Goal: Transaction & Acquisition: Book appointment/travel/reservation

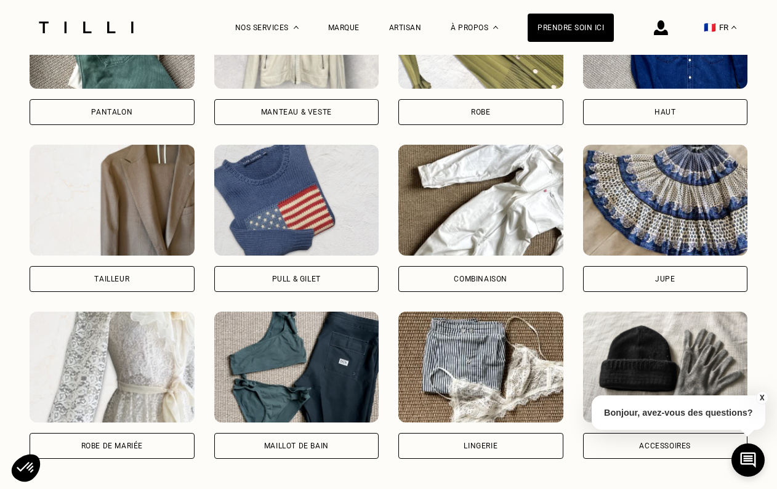
scroll to position [1211, 0]
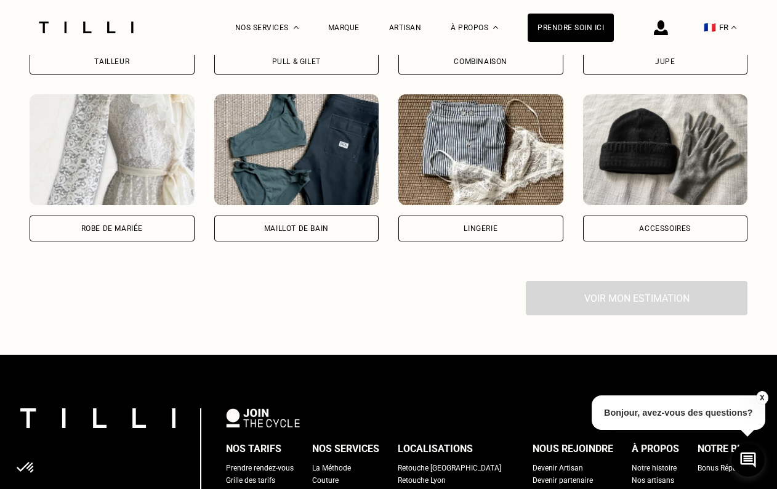
click at [138, 220] on div "Robe de mariée" at bounding box center [112, 229] width 165 height 26
select select "FR"
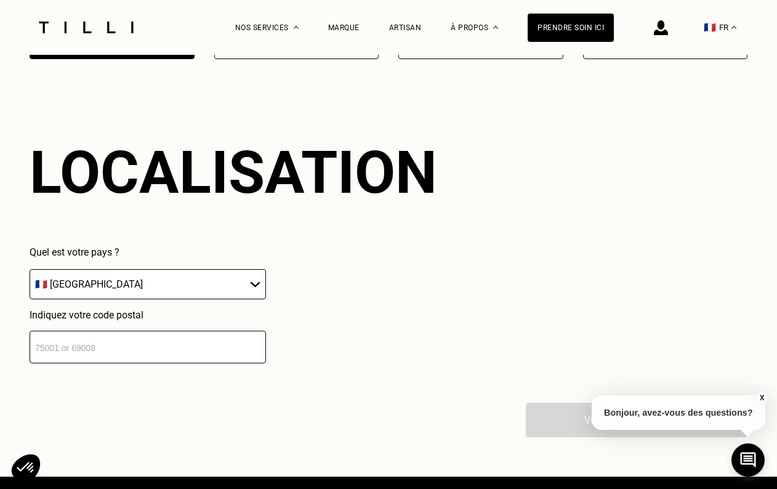
scroll to position [1414, 0]
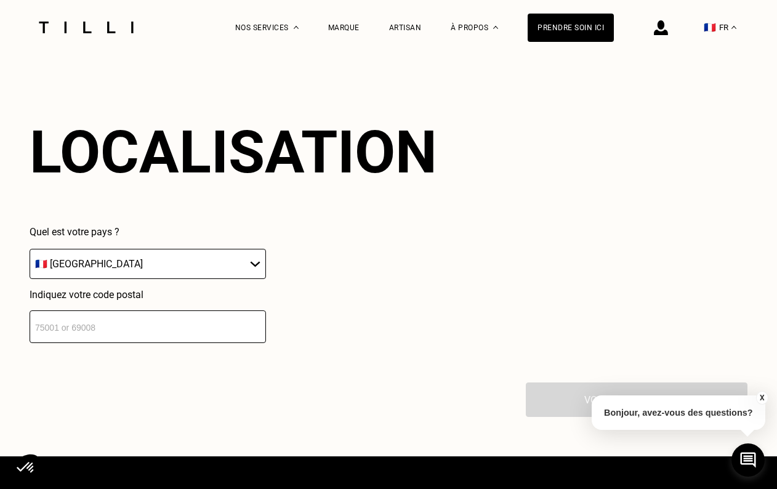
click at [93, 323] on input "number" at bounding box center [148, 326] width 236 height 33
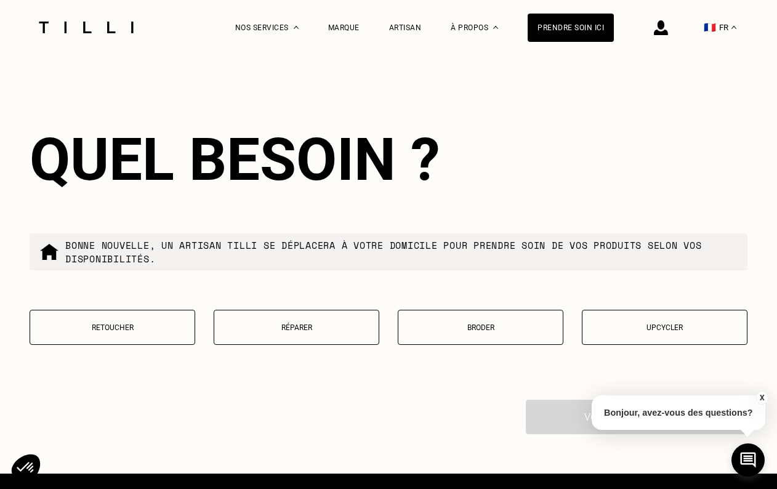
scroll to position [1718, 0]
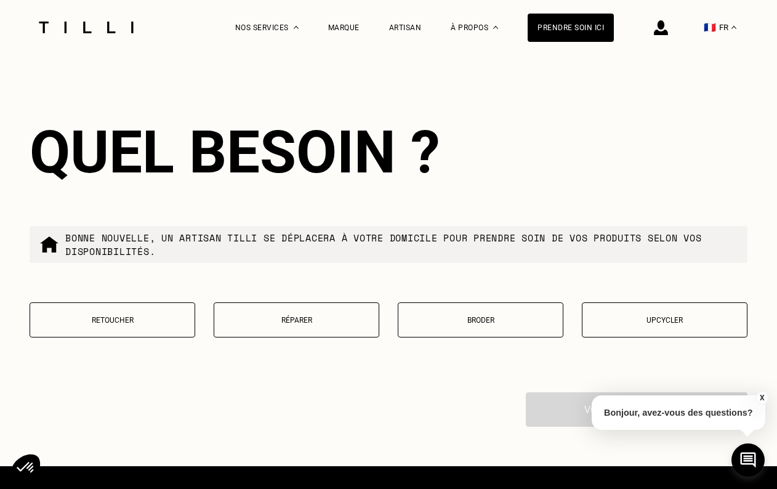
type input "75015"
click at [131, 319] on p "Retoucher" at bounding box center [112, 320] width 152 height 9
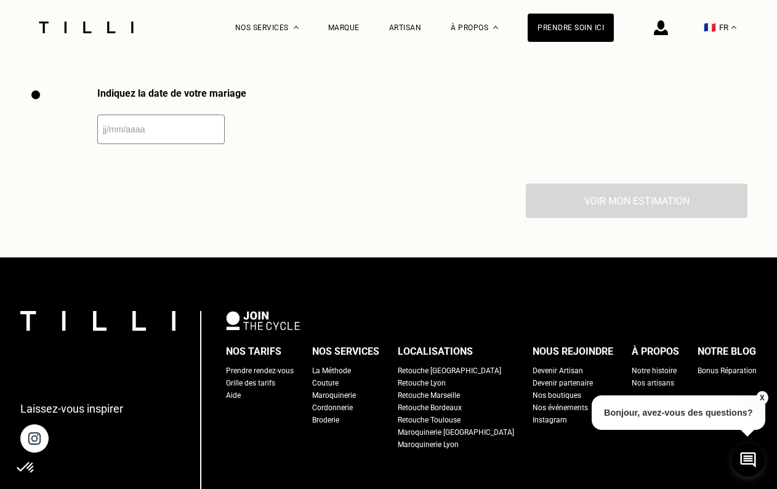
scroll to position [2032, 0]
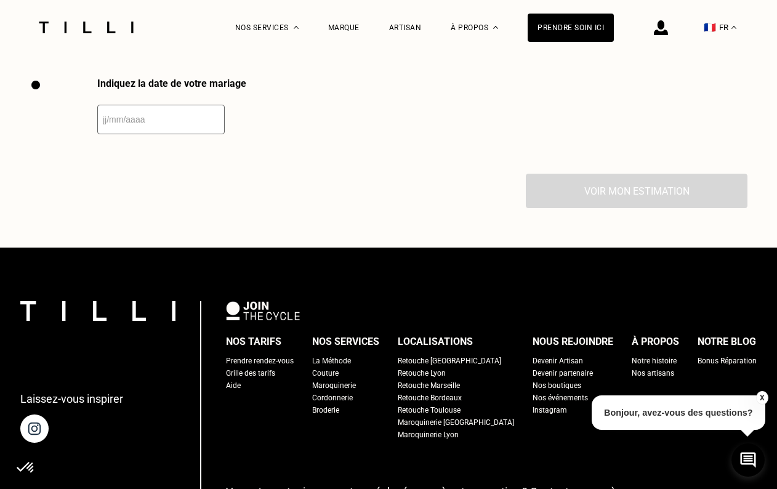
click at [132, 126] on input "text" at bounding box center [160, 120] width 127 height 30
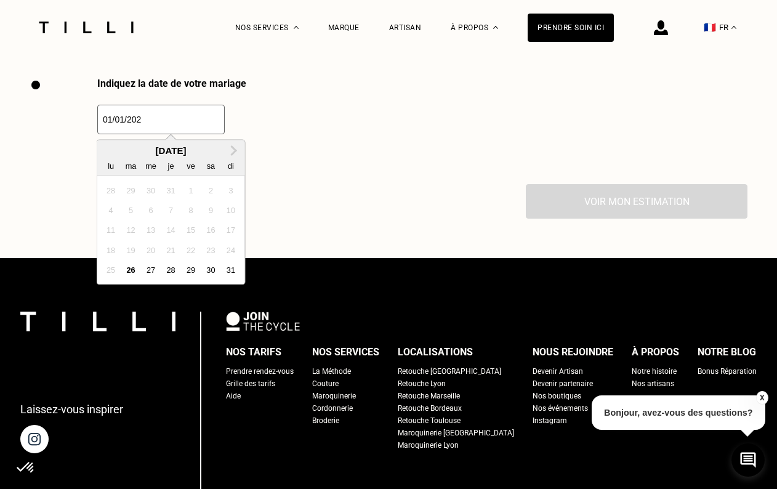
type input "[DATE]"
click at [308, 121] on div "Indiquez la date de votre mariage Next Month [DATE] lu ma me je ve sa di 28 29 …" at bounding box center [389, 131] width 718 height 107
click at [196, 116] on input "text" at bounding box center [160, 120] width 127 height 30
click at [236, 145] on button "Next Month" at bounding box center [234, 152] width 20 height 20
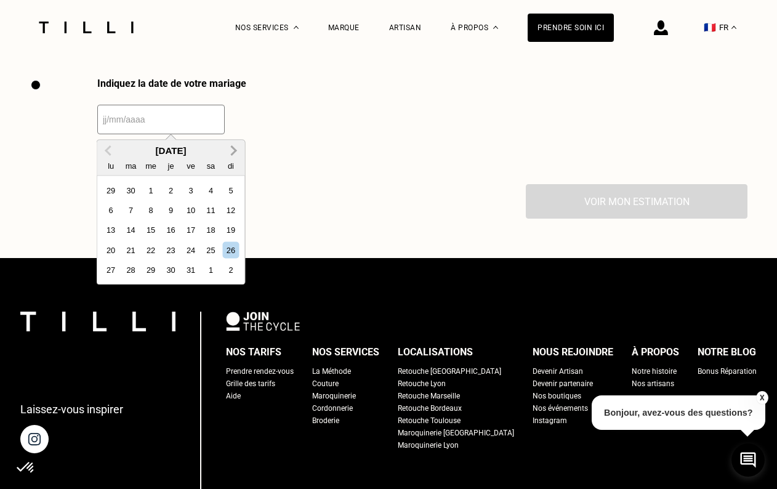
click at [236, 145] on button "Next Month" at bounding box center [234, 152] width 20 height 20
click at [166, 185] on div "1" at bounding box center [171, 190] width 17 height 17
type input "[DATE]"
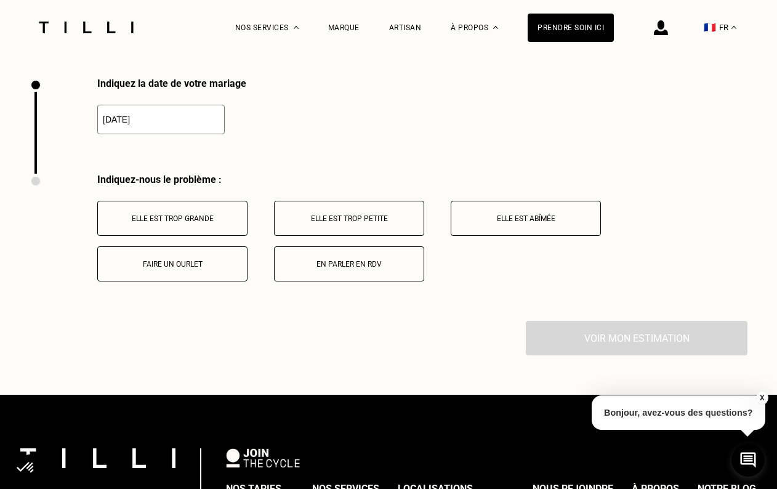
click at [199, 224] on button "Elle est trop grande" at bounding box center [172, 218] width 150 height 35
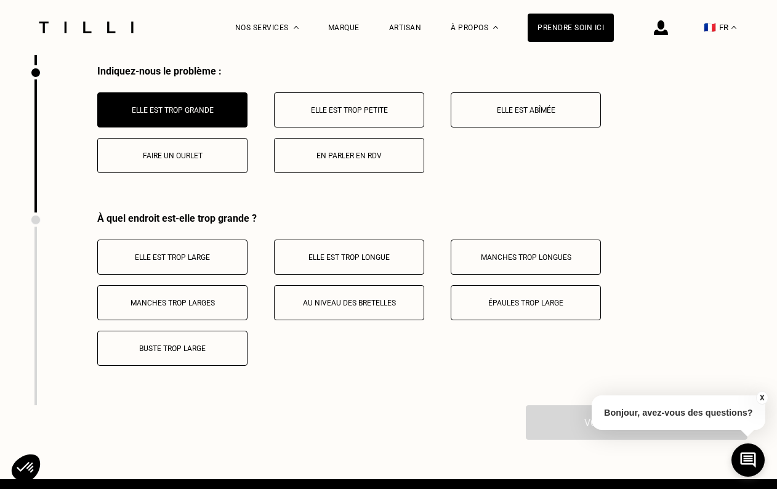
scroll to position [2137, 0]
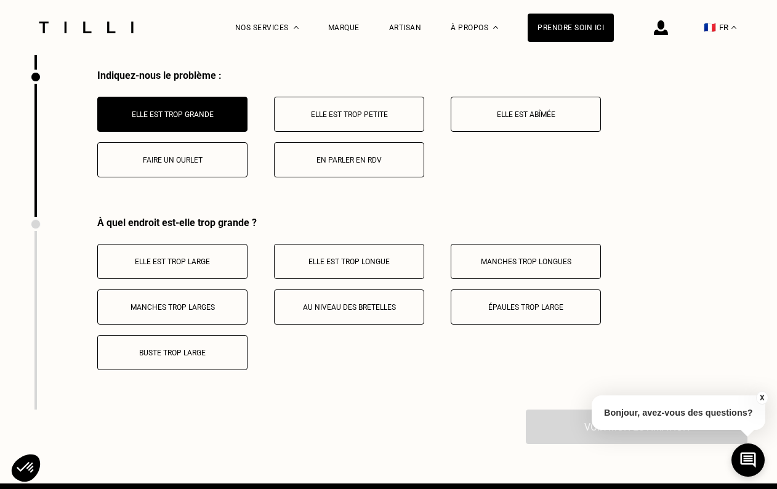
click at [220, 248] on button "Elle est trop large" at bounding box center [172, 261] width 150 height 35
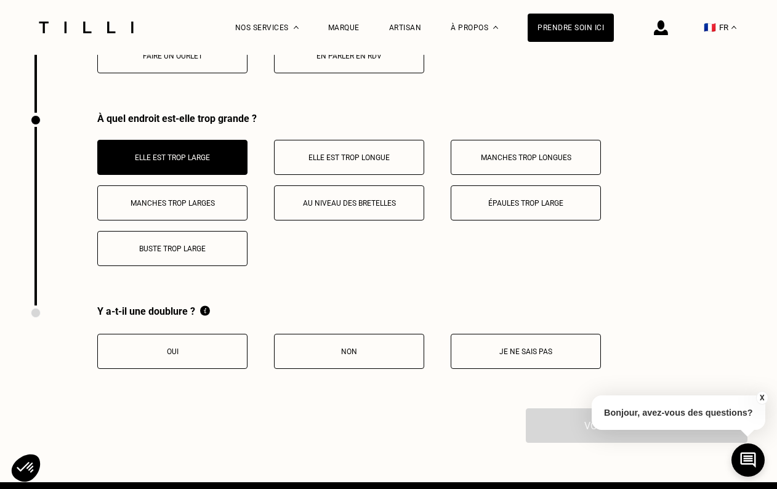
scroll to position [2276, 0]
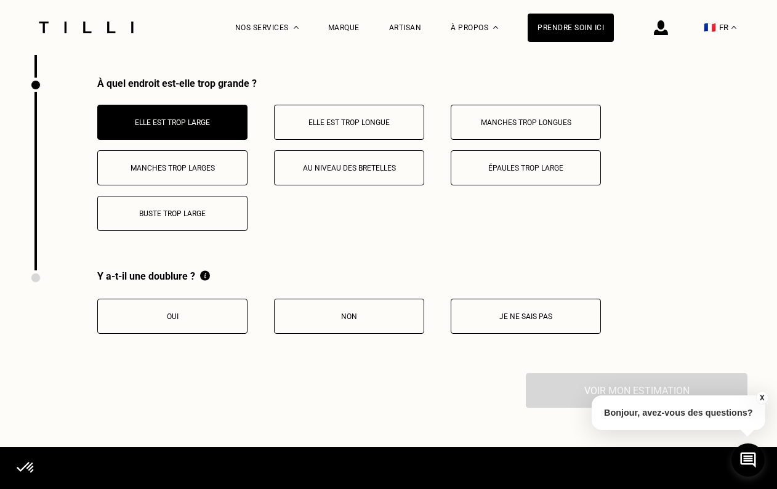
click at [205, 307] on button "Oui" at bounding box center [172, 316] width 150 height 35
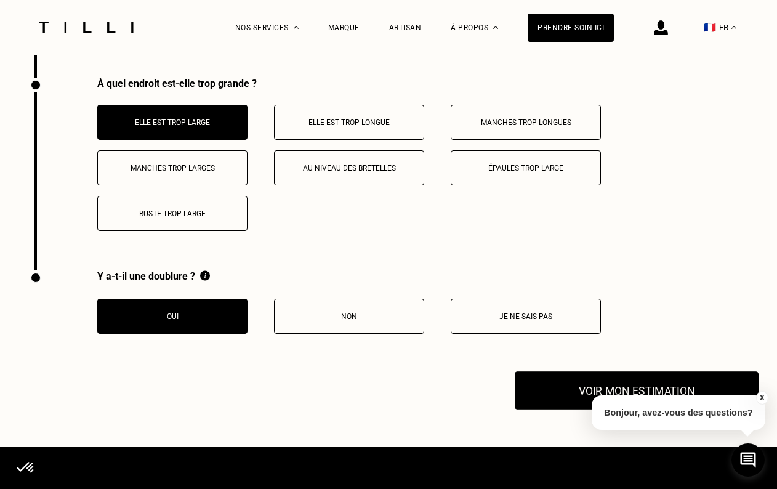
click at [565, 393] on button "Voir mon estimation" at bounding box center [637, 391] width 244 height 38
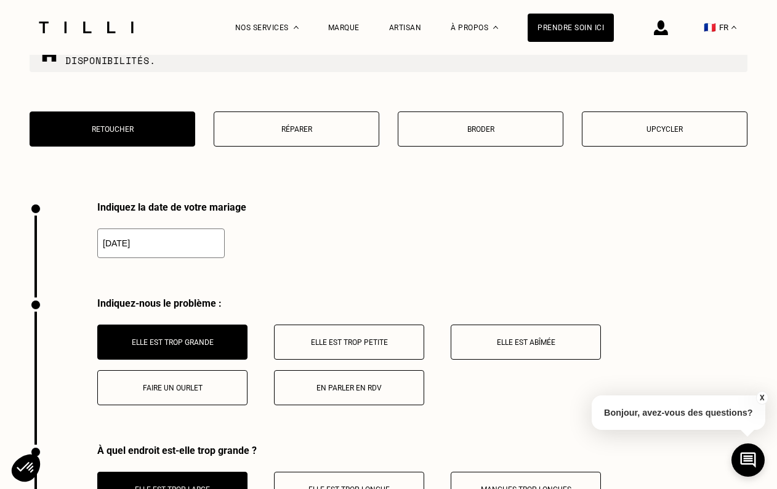
scroll to position [1906, 0]
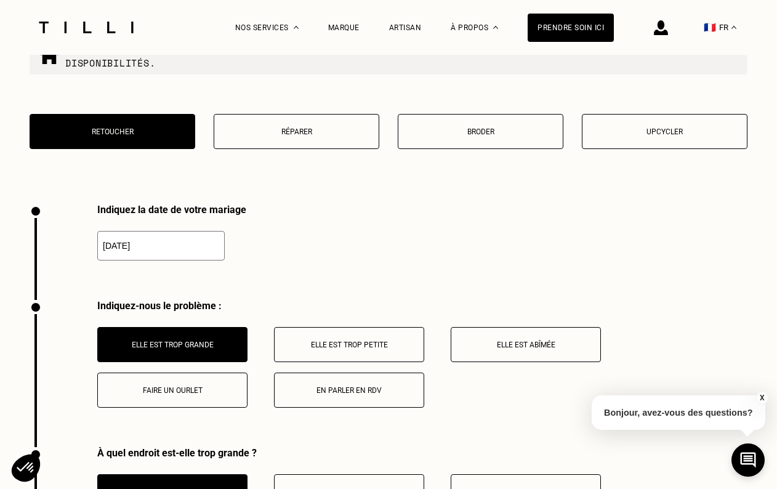
click at [462, 124] on button "Broder" at bounding box center [481, 131] width 166 height 35
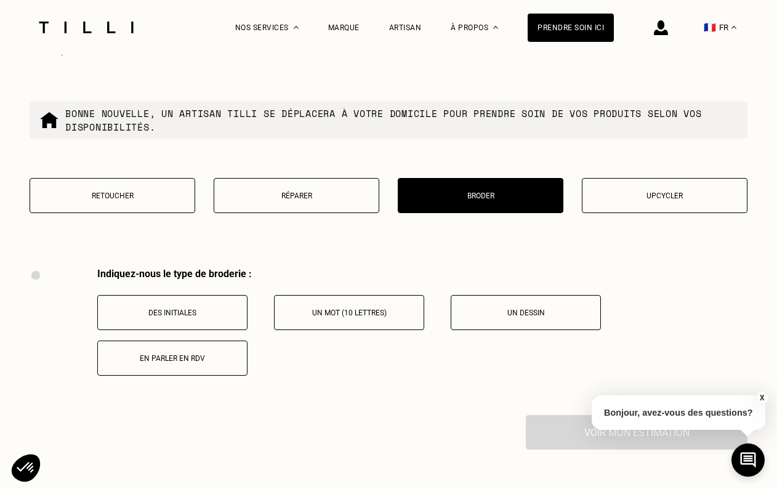
scroll to position [1816, 0]
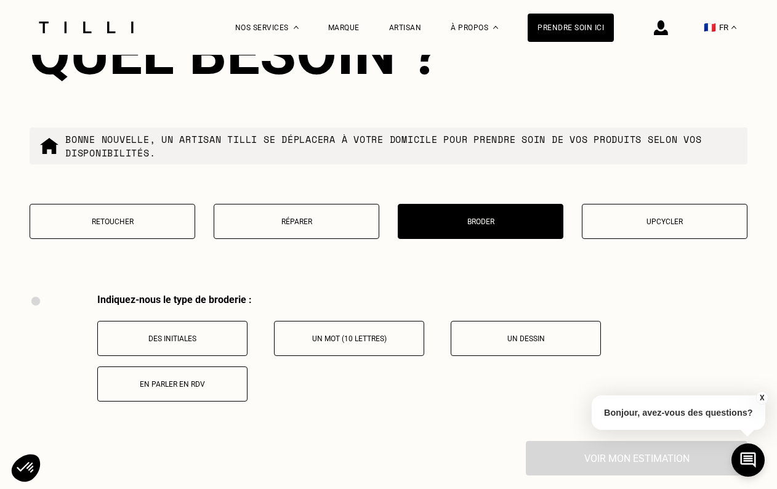
click at [648, 212] on button "Upcycler" at bounding box center [665, 221] width 166 height 35
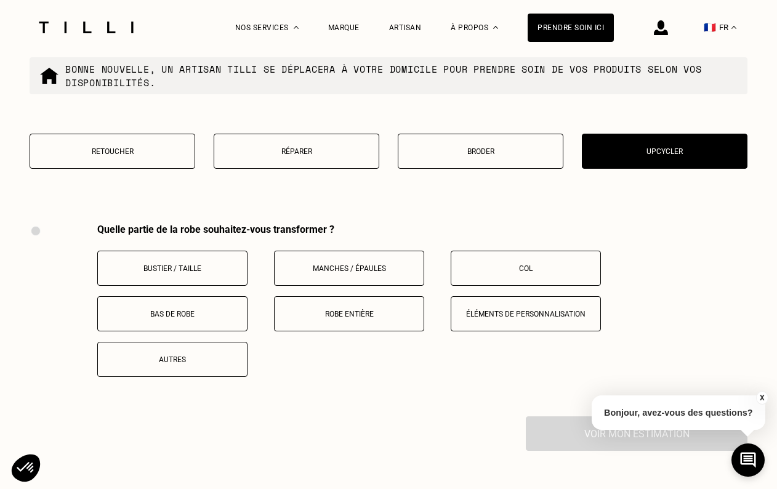
scroll to position [1886, 0]
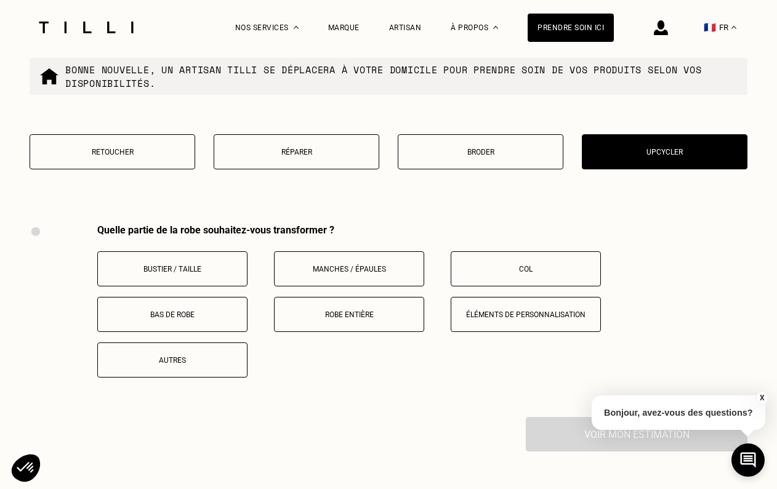
click at [185, 265] on p "Bustier / Taille" at bounding box center [172, 269] width 137 height 9
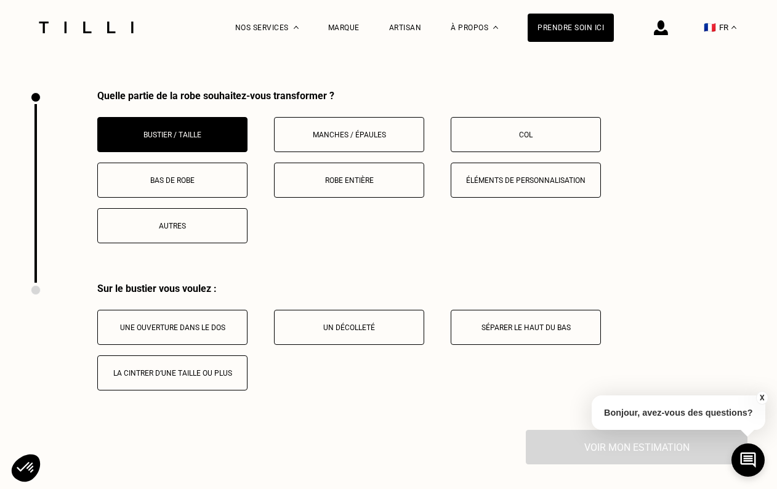
scroll to position [2020, 0]
click at [182, 369] on p "La cintrer d‘une taille ou plus" at bounding box center [172, 373] width 137 height 9
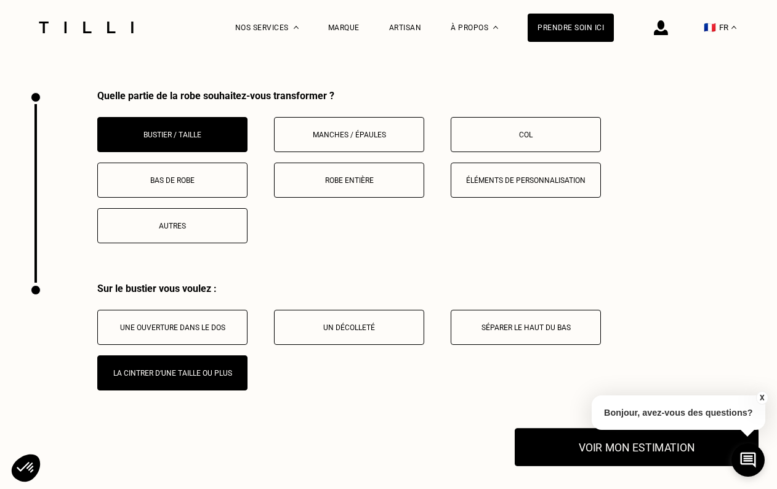
click at [536, 433] on button "Voir mon estimation" at bounding box center [637, 448] width 244 height 38
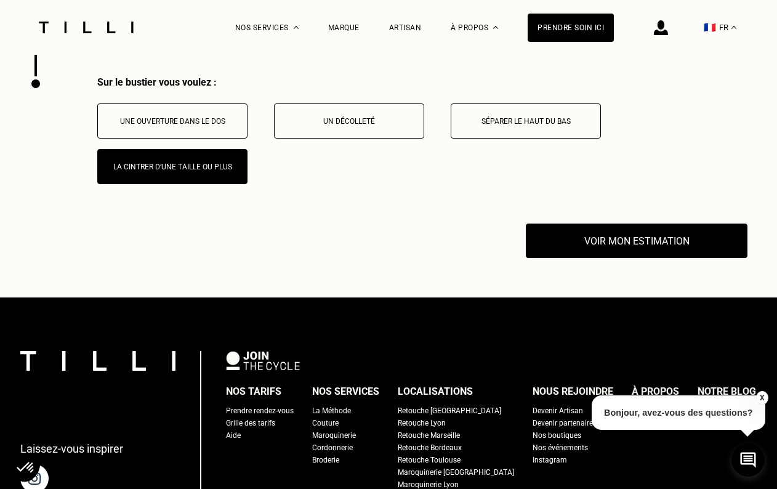
scroll to position [2433, 0]
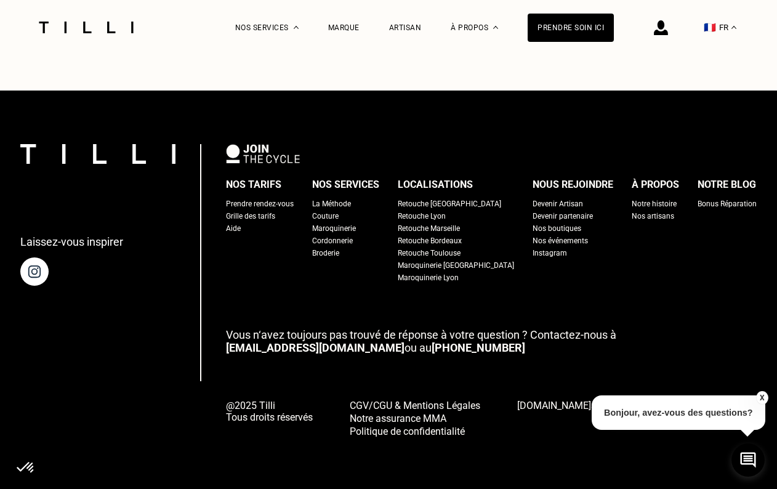
click at [275, 212] on div "Grille des tarifs" at bounding box center [250, 216] width 49 height 12
select select "FR"
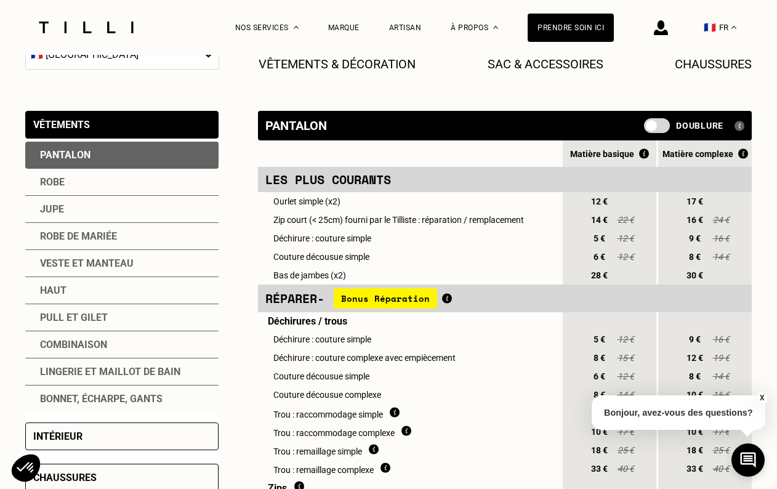
scroll to position [195, 0]
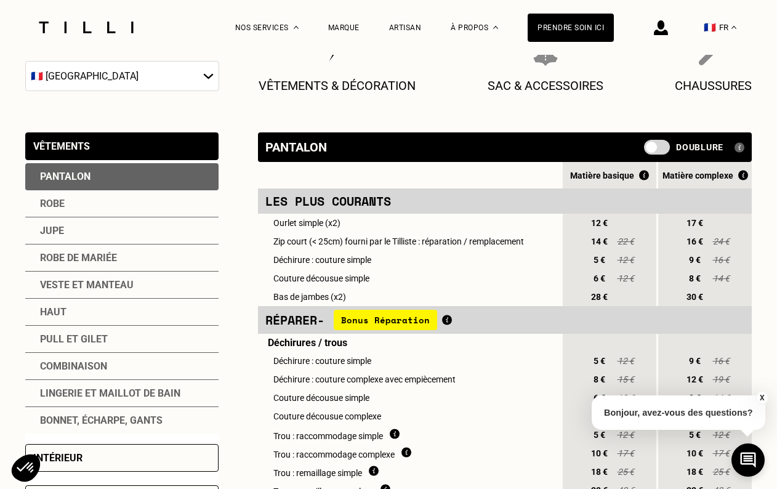
click at [93, 203] on div "Robe" at bounding box center [121, 203] width 193 height 27
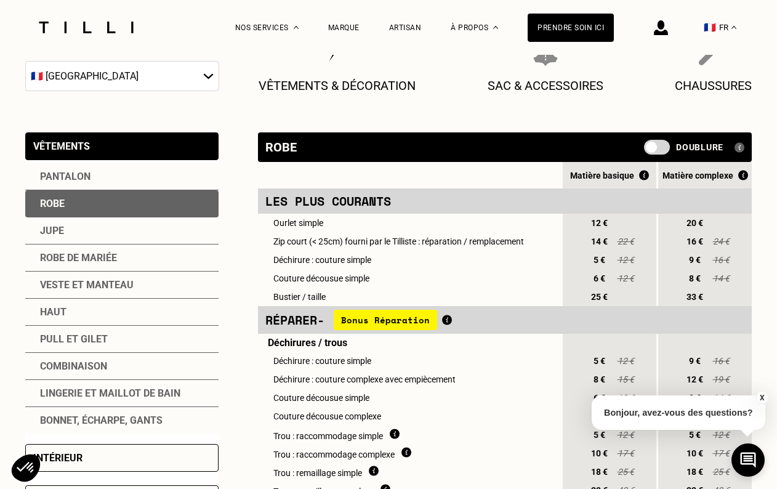
click at [87, 257] on div "Robe de mariée" at bounding box center [121, 257] width 193 height 27
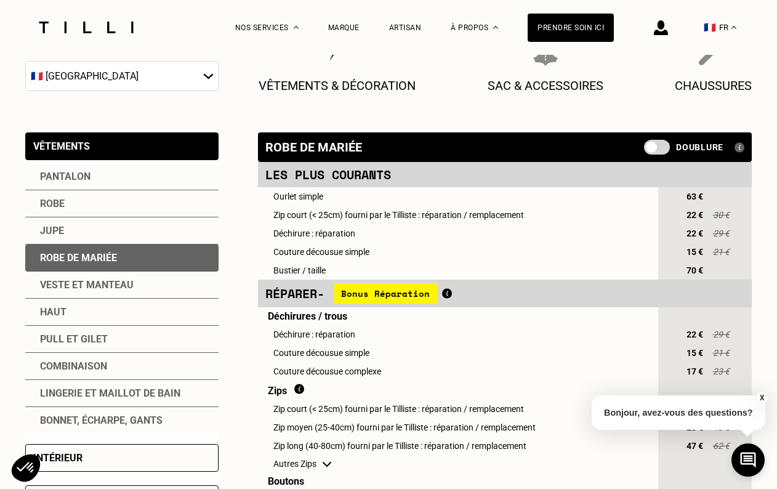
click at [66, 176] on div "Pantalon" at bounding box center [121, 176] width 193 height 27
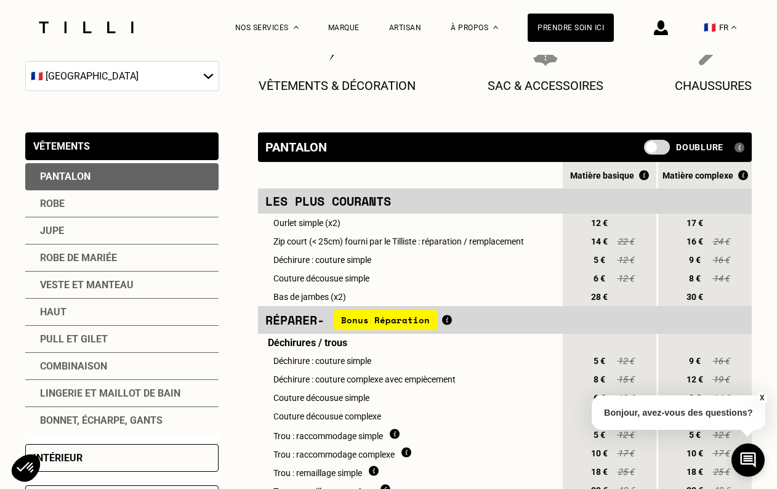
click at [89, 281] on div "Veste et manteau" at bounding box center [121, 285] width 193 height 27
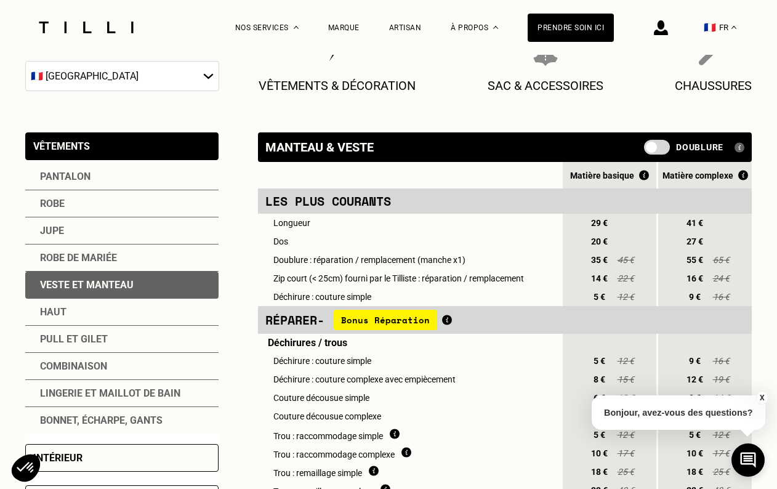
click at [73, 251] on div "Robe de mariée" at bounding box center [121, 257] width 193 height 27
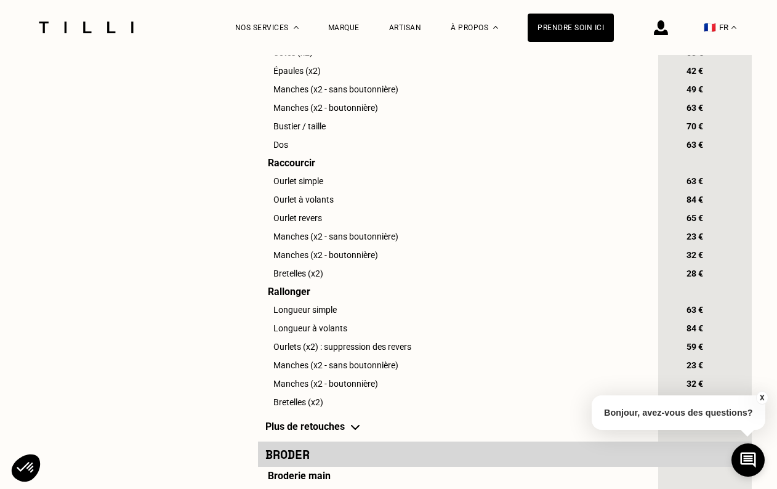
scroll to position [882, 0]
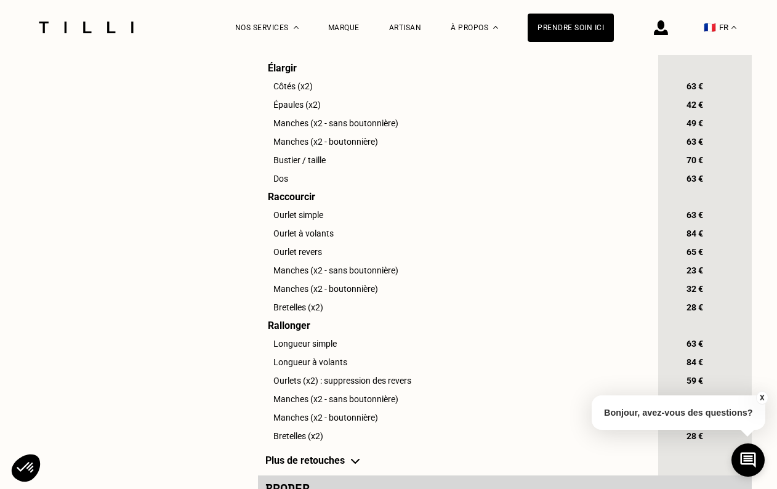
click at [762, 399] on button "X" at bounding box center [761, 398] width 12 height 14
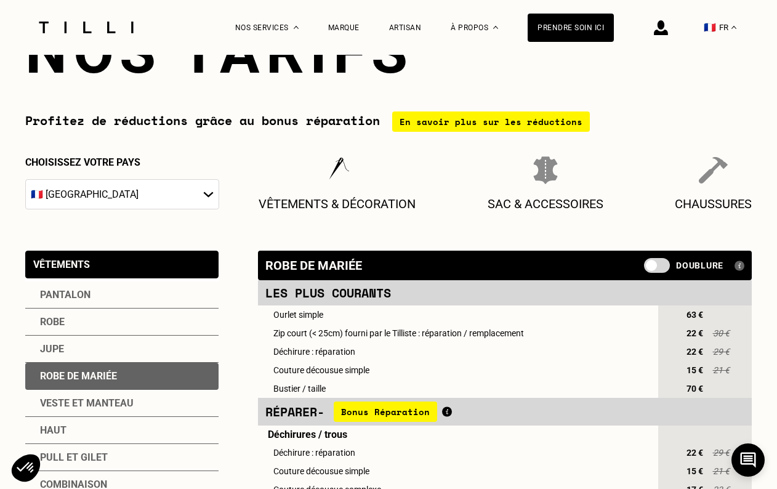
scroll to position [243, 0]
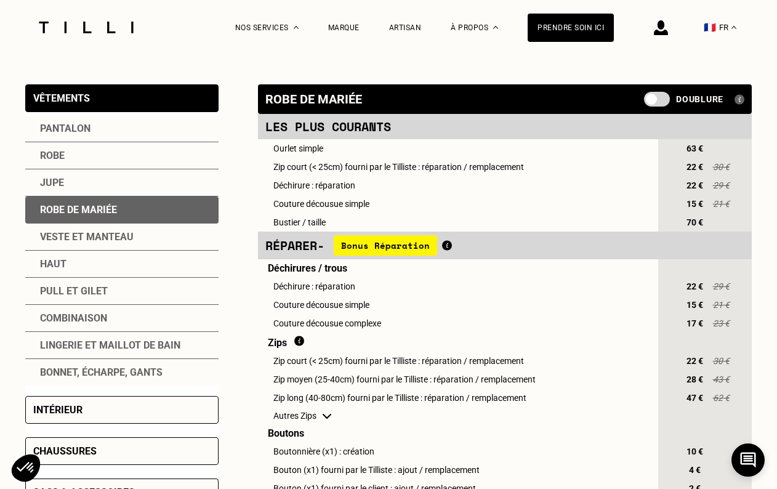
click at [73, 123] on div "Pantalon" at bounding box center [121, 128] width 193 height 27
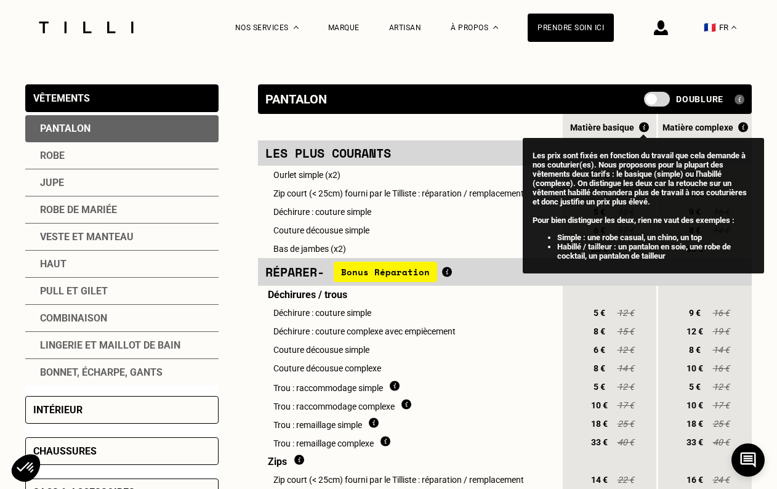
click at [645, 124] on img at bounding box center [644, 127] width 10 height 10
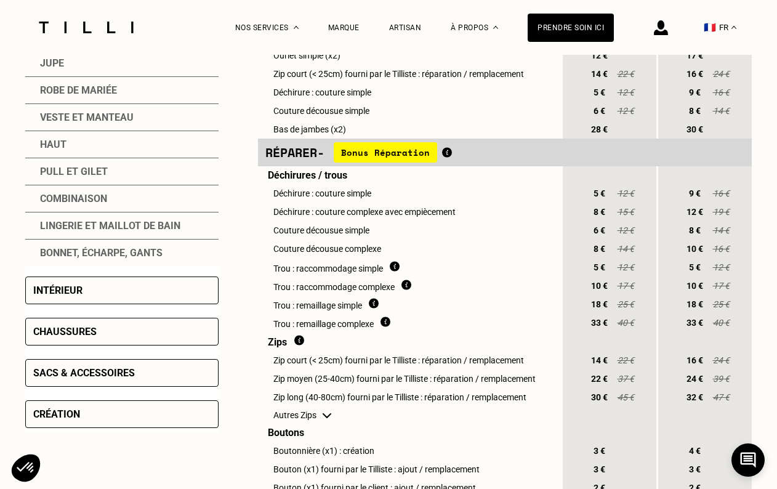
scroll to position [361, 0]
click at [406, 154] on span "Bonus Réparation" at bounding box center [385, 153] width 103 height 20
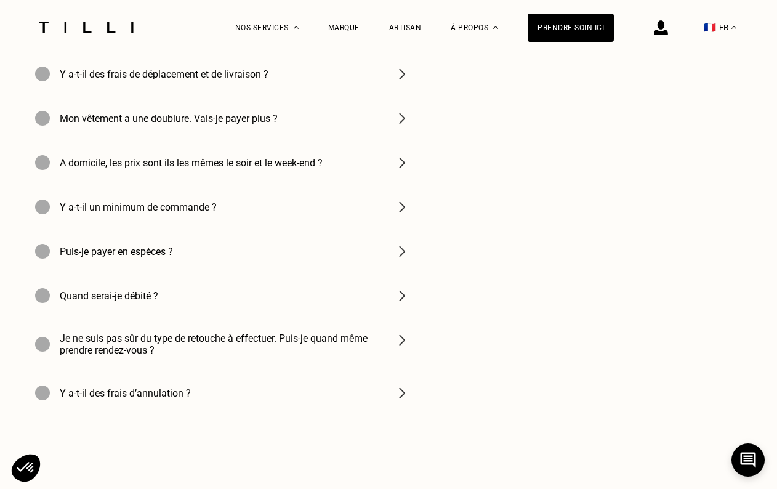
scroll to position [1781, 0]
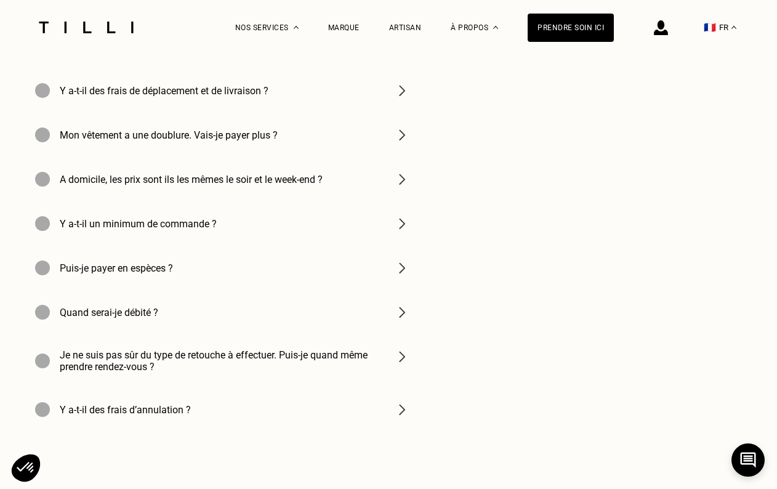
click at [230, 93] on div "Y a-t-il des frais de déplacement et de livraison ?" at bounding box center [222, 90] width 394 height 44
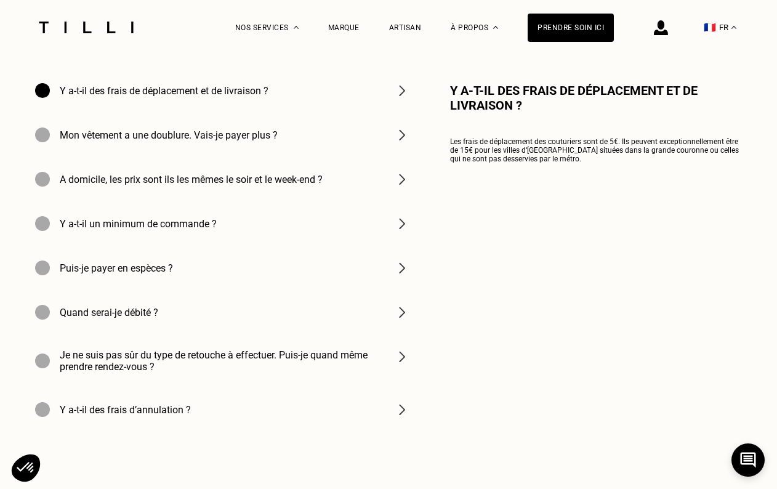
click at [264, 141] on h4 "Mon vêtement a une doublure. Vais-je payer plus ?" at bounding box center [169, 135] width 218 height 12
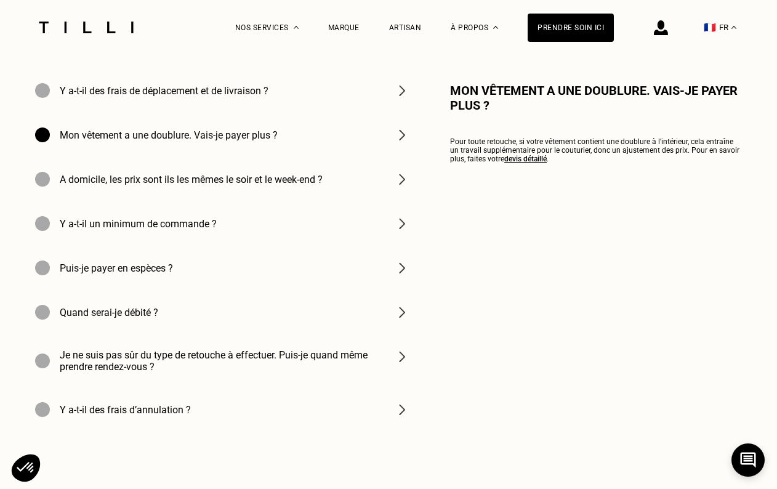
click at [317, 185] on h4 "A domicile, les prix sont ils les mêmes le soir et le week-end ?" at bounding box center [191, 180] width 263 height 12
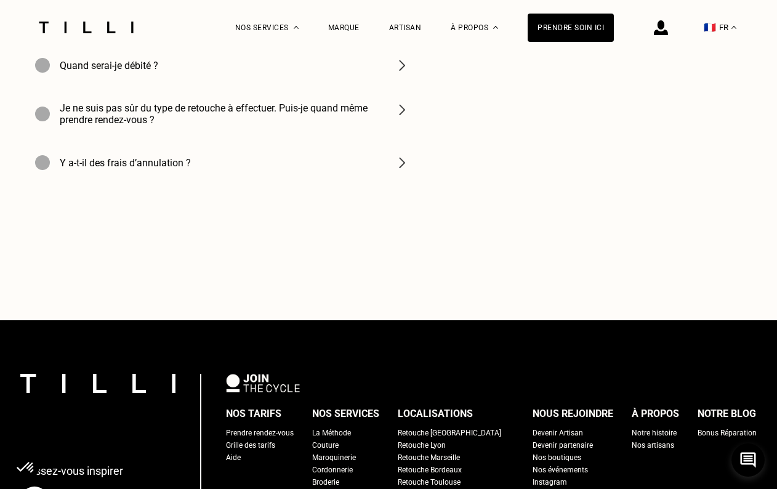
scroll to position [2238, 0]
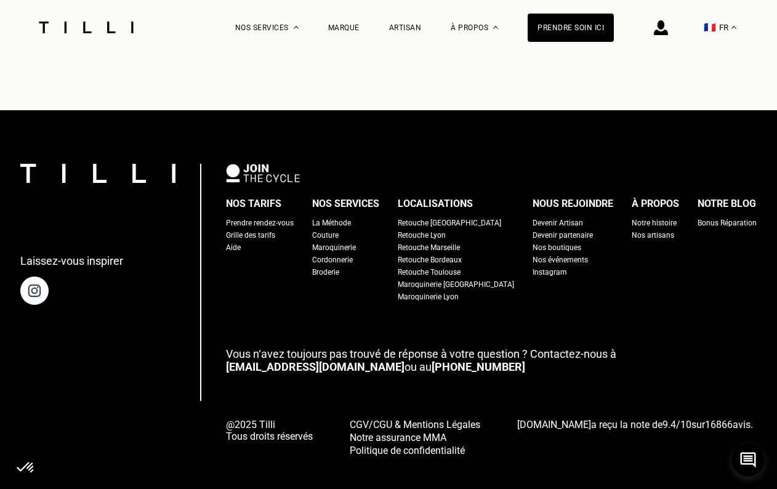
click at [441, 229] on div "Retouche [GEOGRAPHIC_DATA]" at bounding box center [449, 223] width 103 height 12
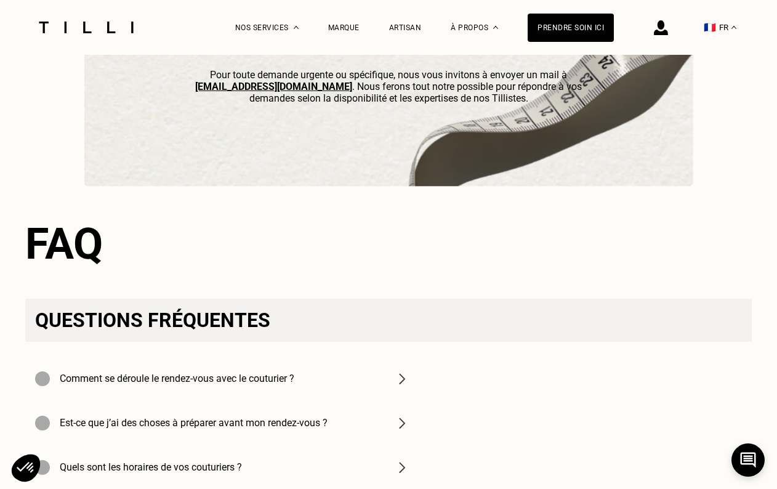
scroll to position [3939, 0]
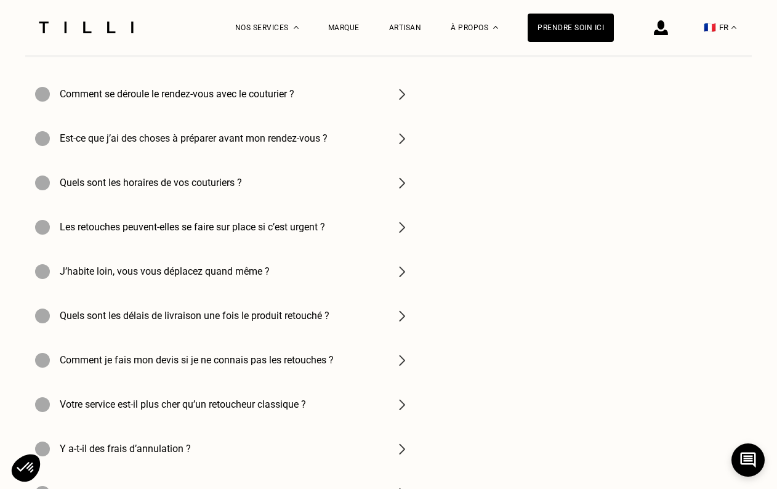
click at [249, 93] on h4 "Comment se déroule le rendez-vous avec le couturier ?" at bounding box center [177, 94] width 235 height 12
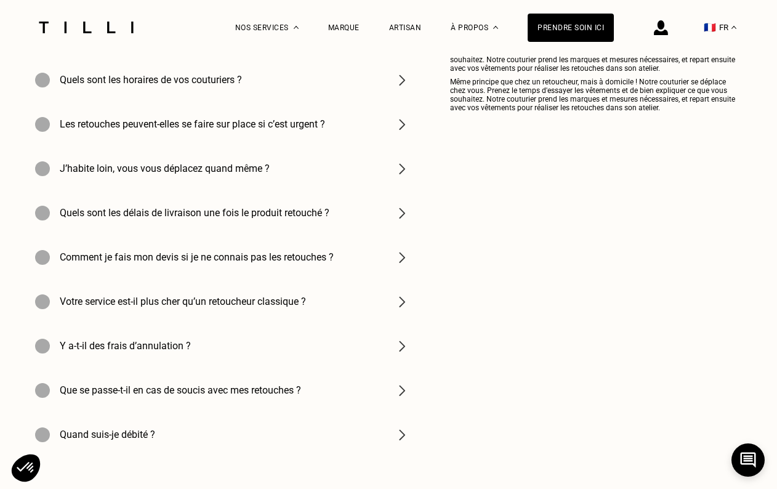
scroll to position [4039, 0]
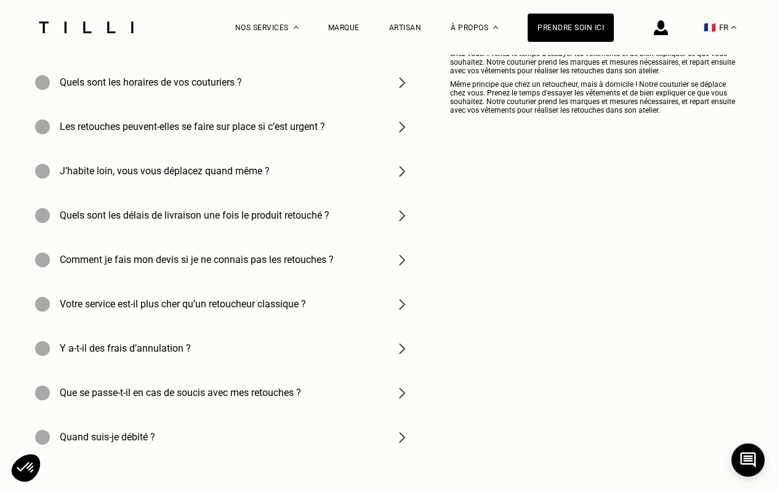
click at [216, 207] on div "Quels sont les délais de livraison une fois le produit retouché ?" at bounding box center [222, 215] width 394 height 44
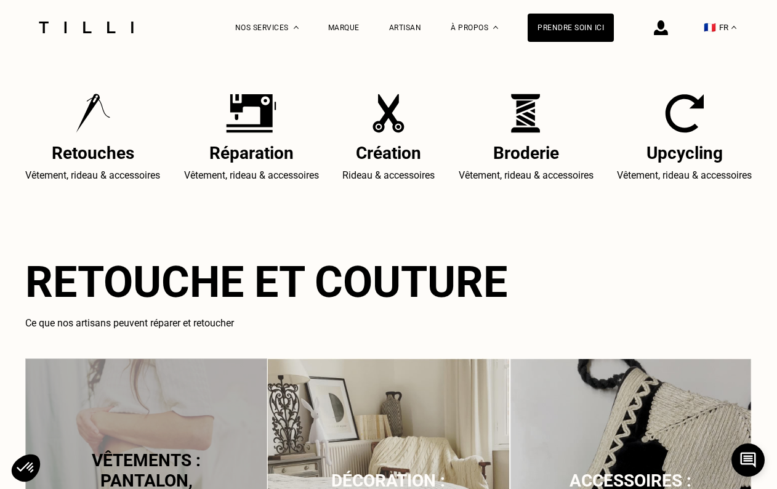
scroll to position [0, 0]
